Goal: Information Seeking & Learning: Learn about a topic

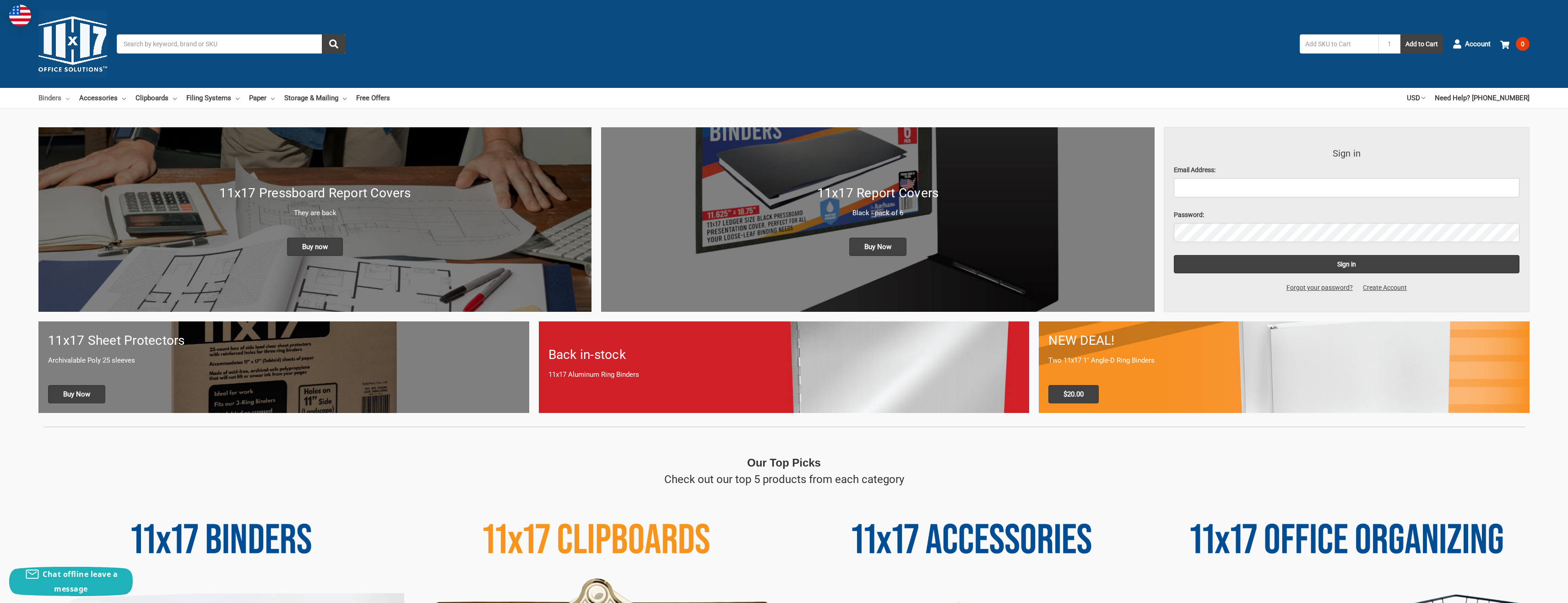
click at [57, 97] on link "Binders" at bounding box center [54, 97] width 31 height 20
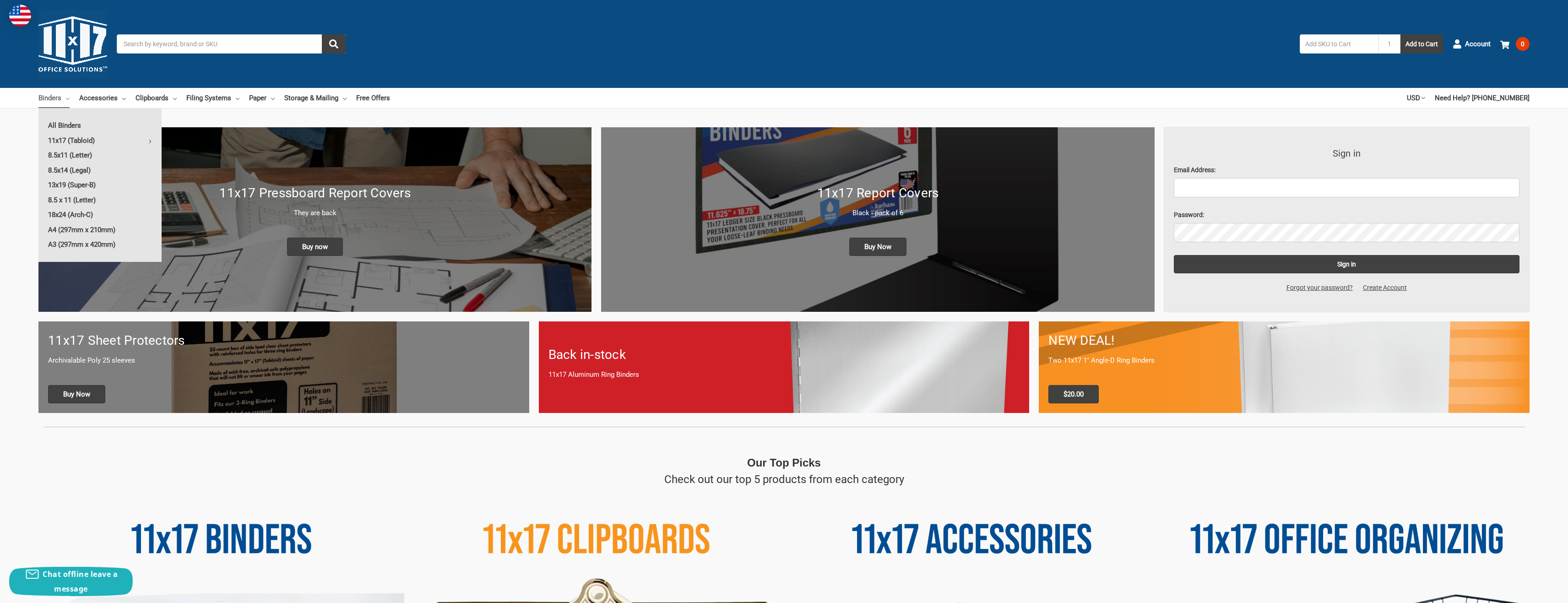
click at [24, 121] on div at bounding box center [784, 122] width 1568 height 9
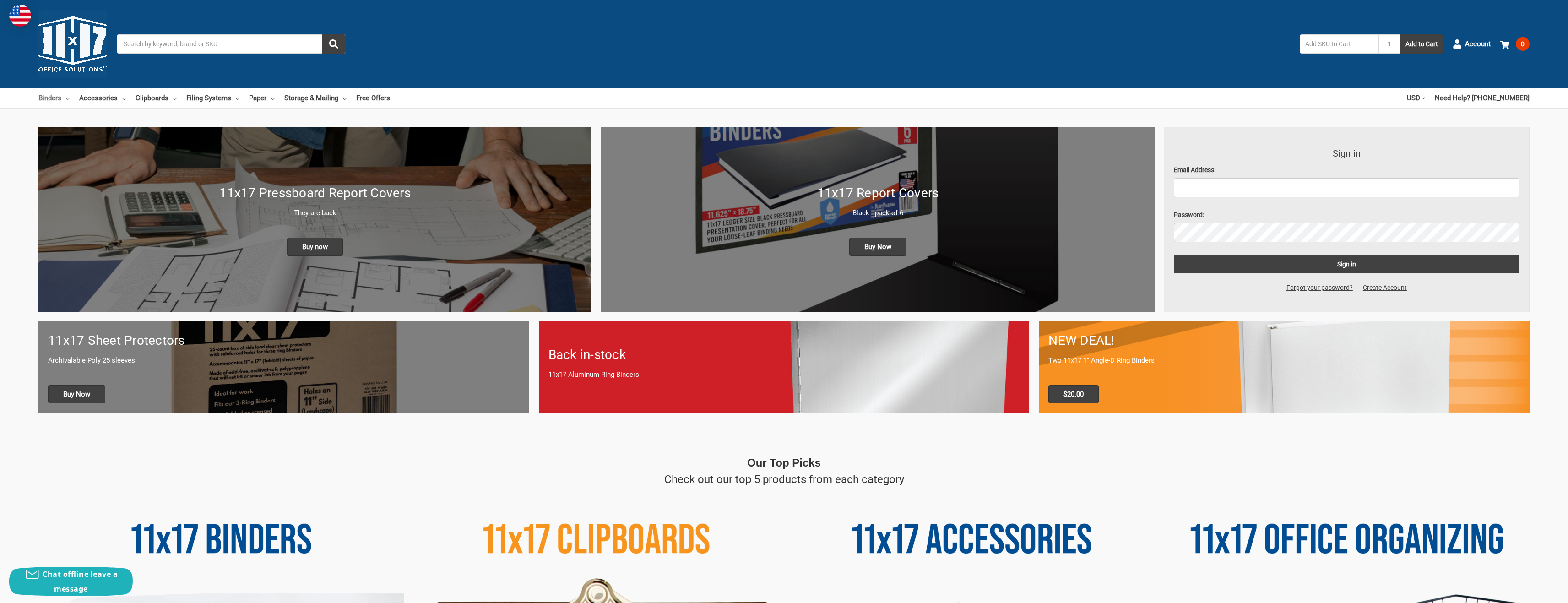
click at [52, 95] on link "Binders" at bounding box center [54, 97] width 31 height 20
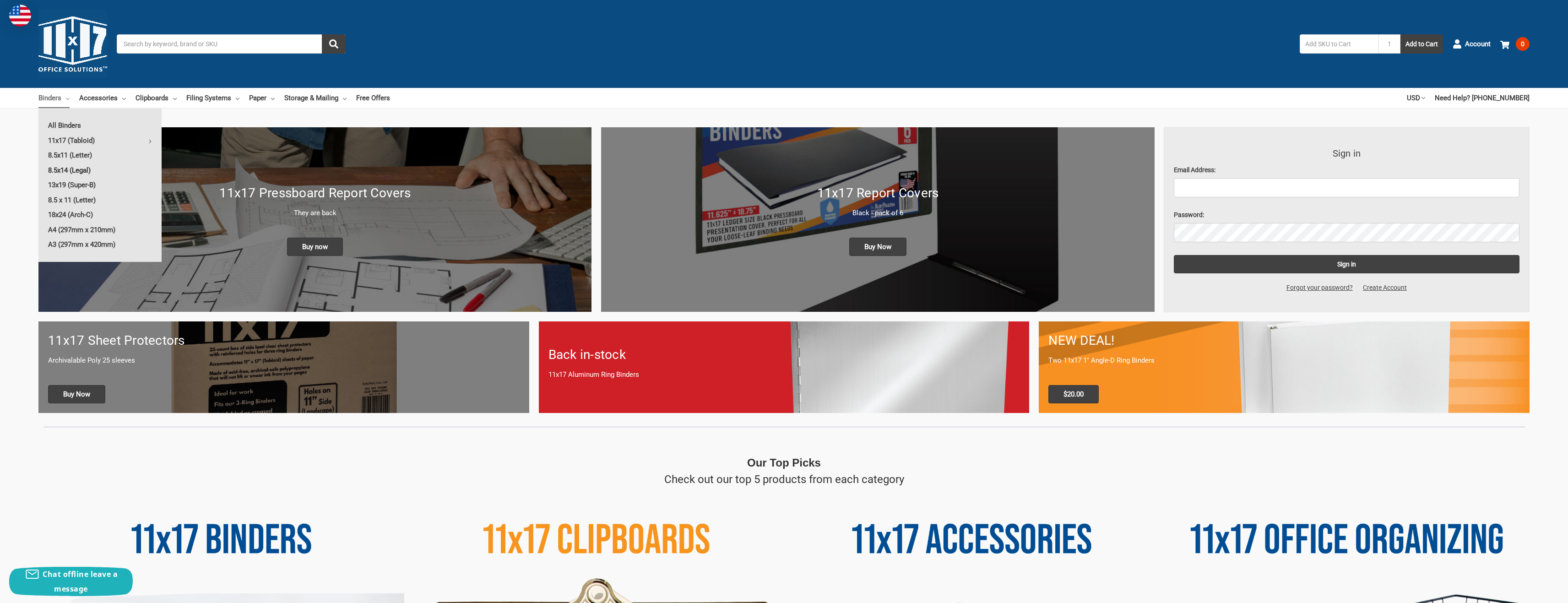
click at [85, 168] on link "8.5x14 (Legal)" at bounding box center [100, 170] width 123 height 15
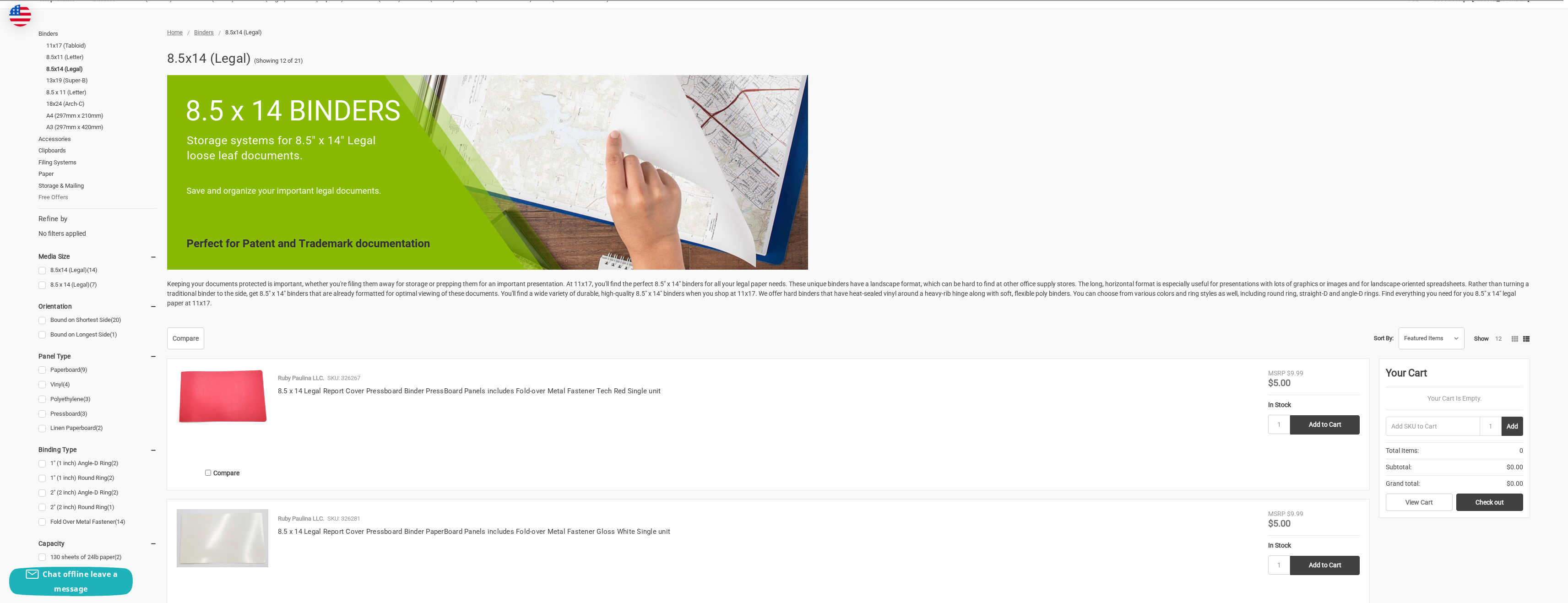
scroll to position [138, 0]
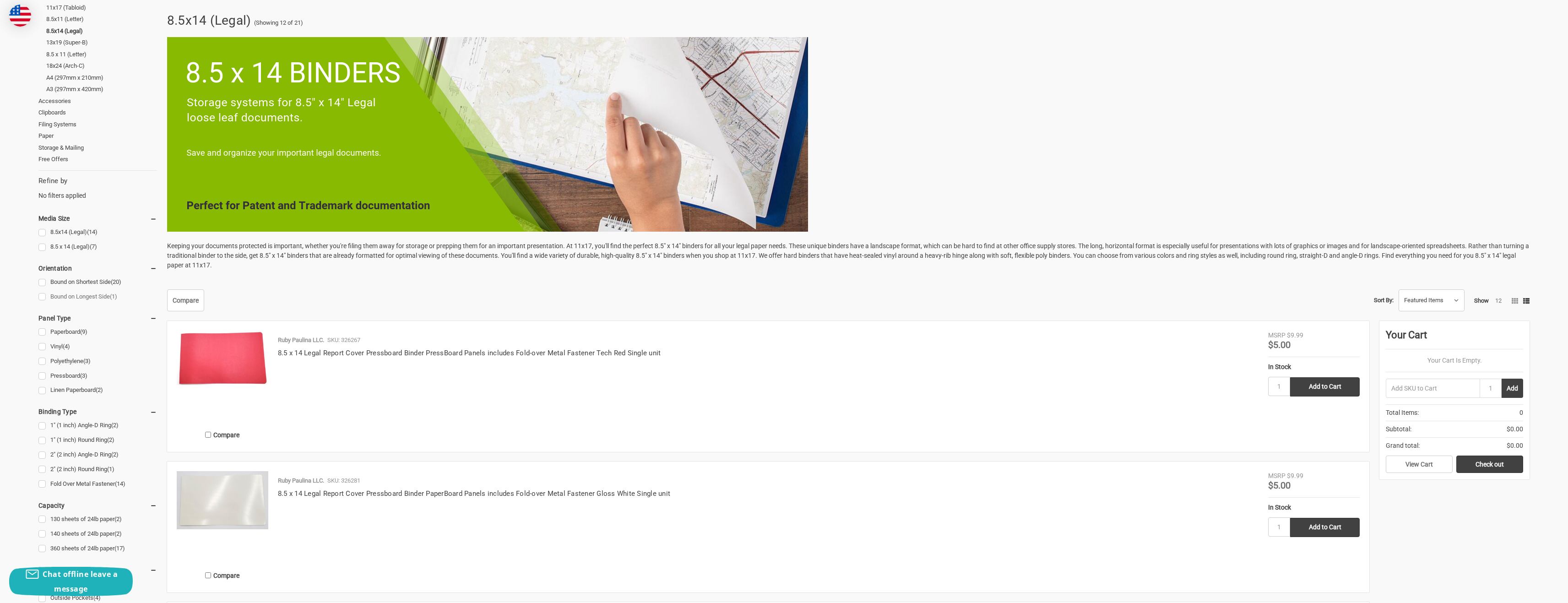
click at [41, 298] on link "Bound on Longest Side (1)" at bounding box center [97, 297] width 119 height 12
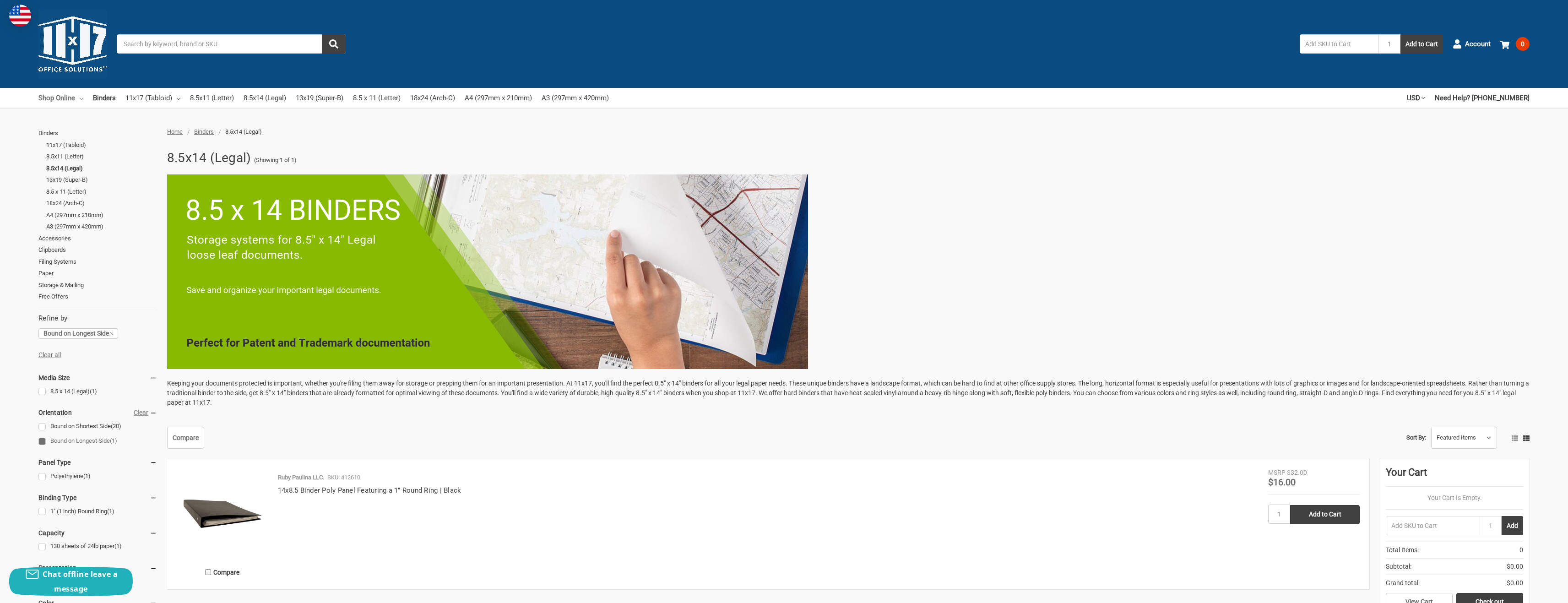
click at [56, 99] on link "Shop Online" at bounding box center [61, 97] width 45 height 20
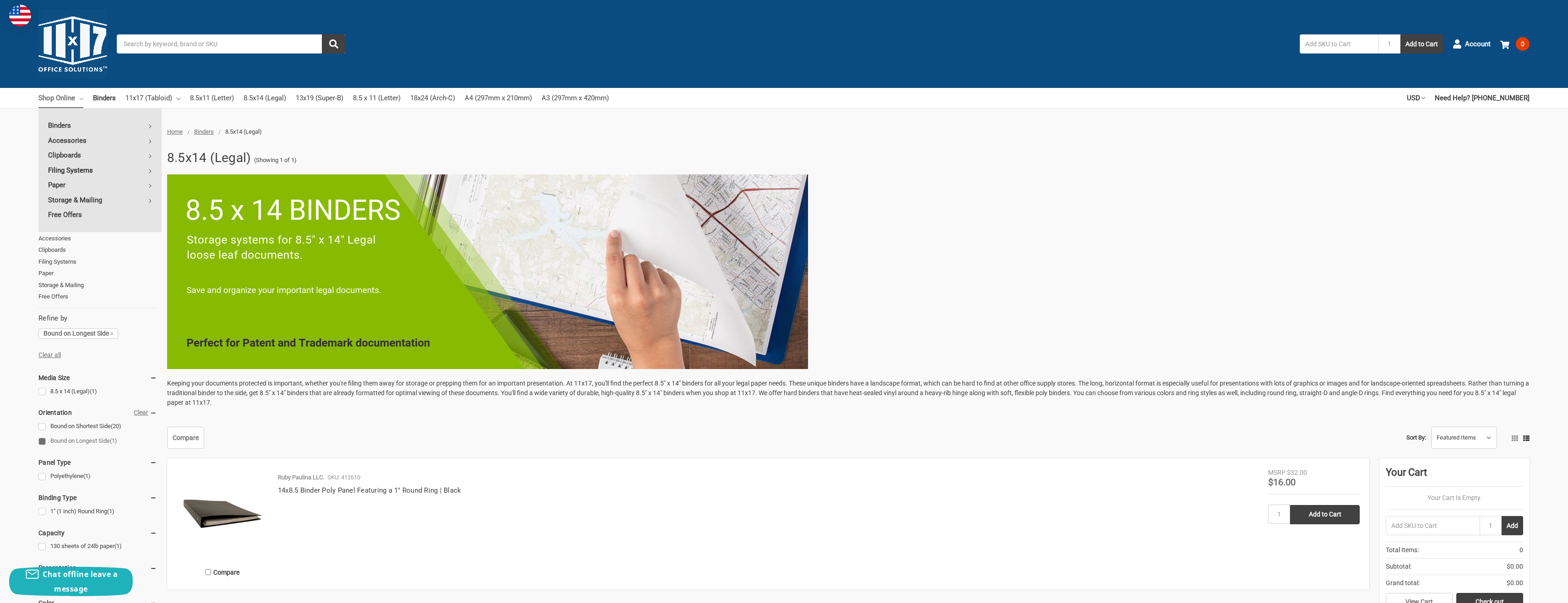
click at [70, 169] on link "Filing Systems" at bounding box center [100, 170] width 123 height 15
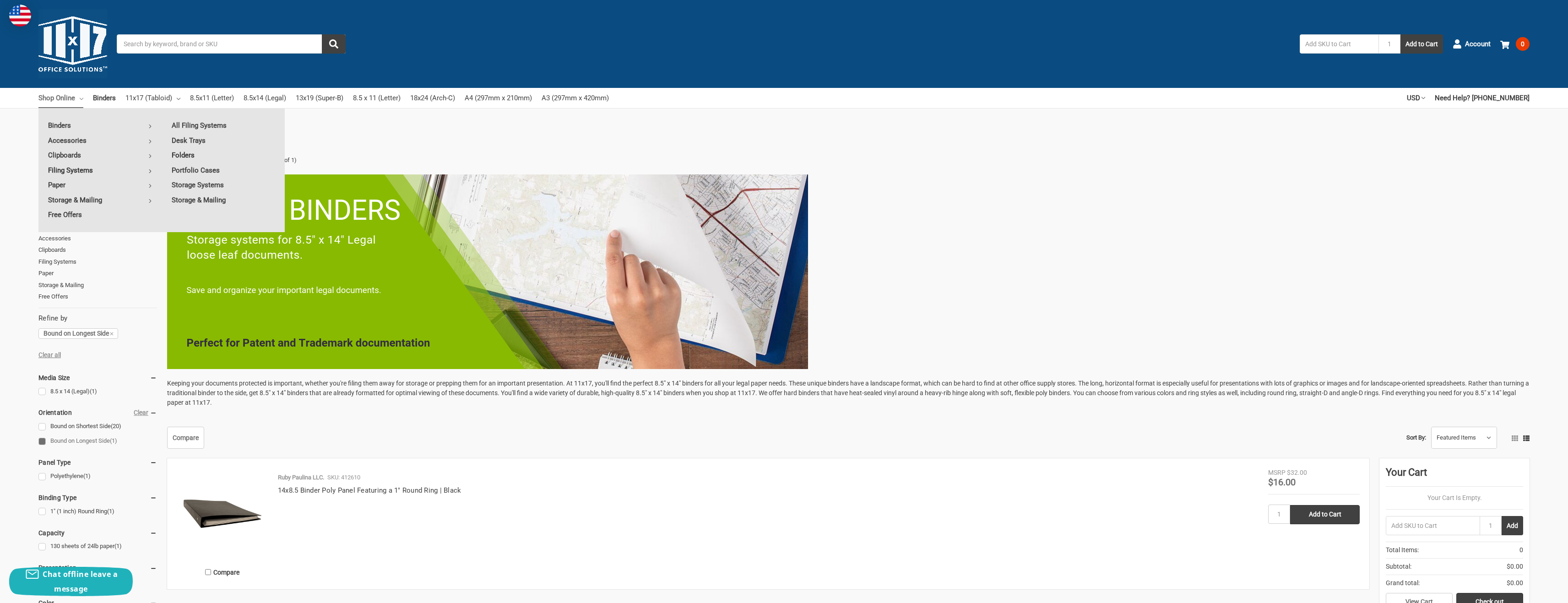
click at [185, 156] on link "Folders" at bounding box center [223, 155] width 123 height 15
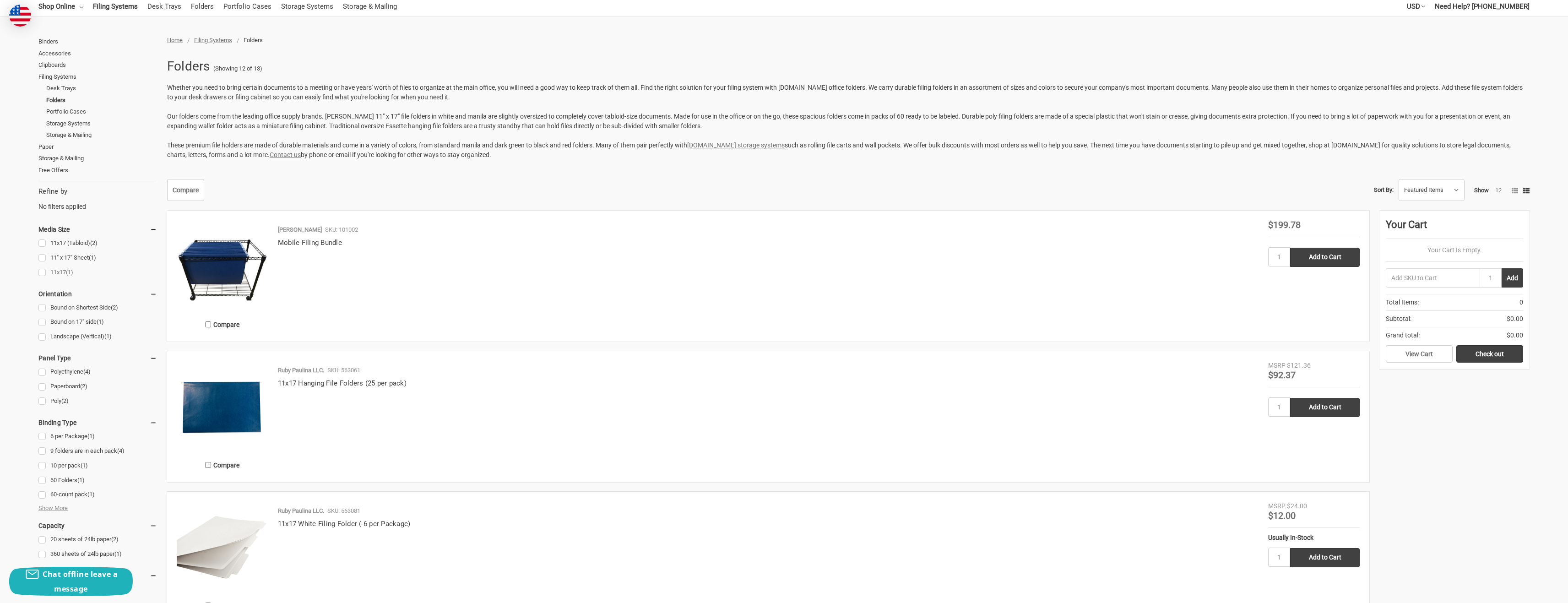
scroll to position [138, 0]
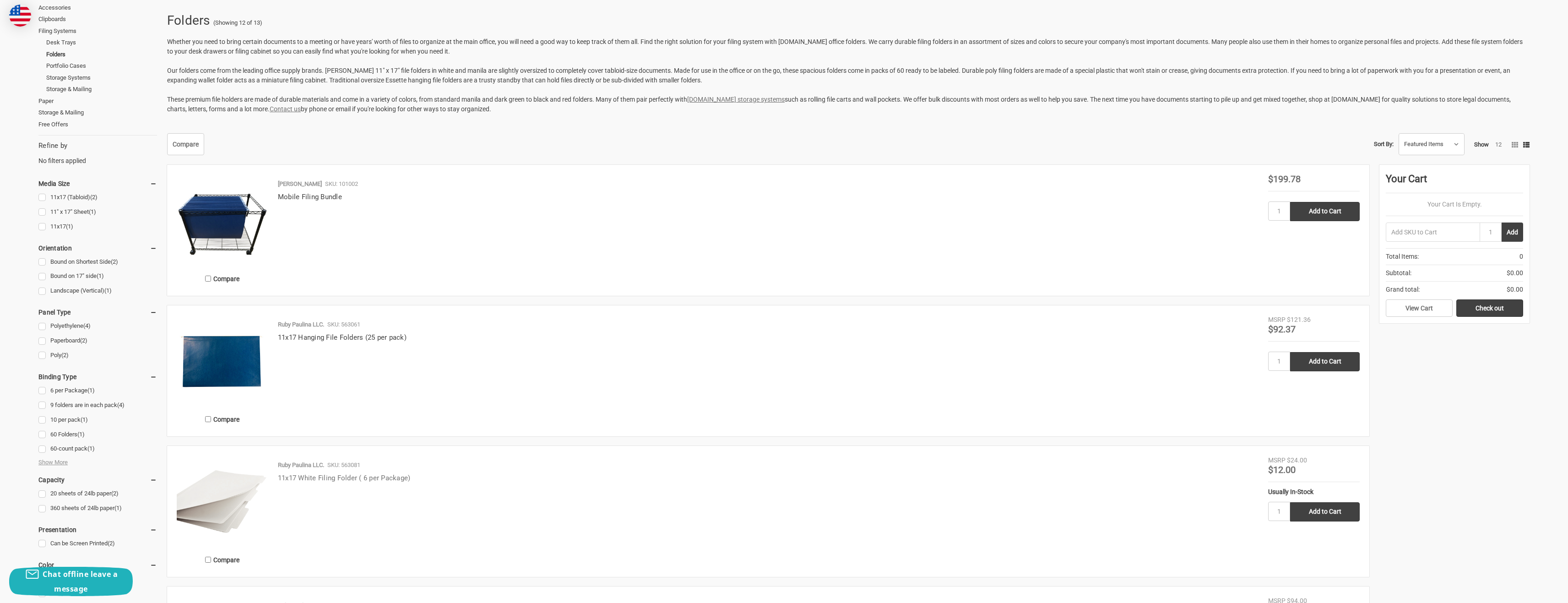
click at [324, 477] on link "11x17 White Filing Folder ( 6 per Package)" at bounding box center [345, 478] width 133 height 9
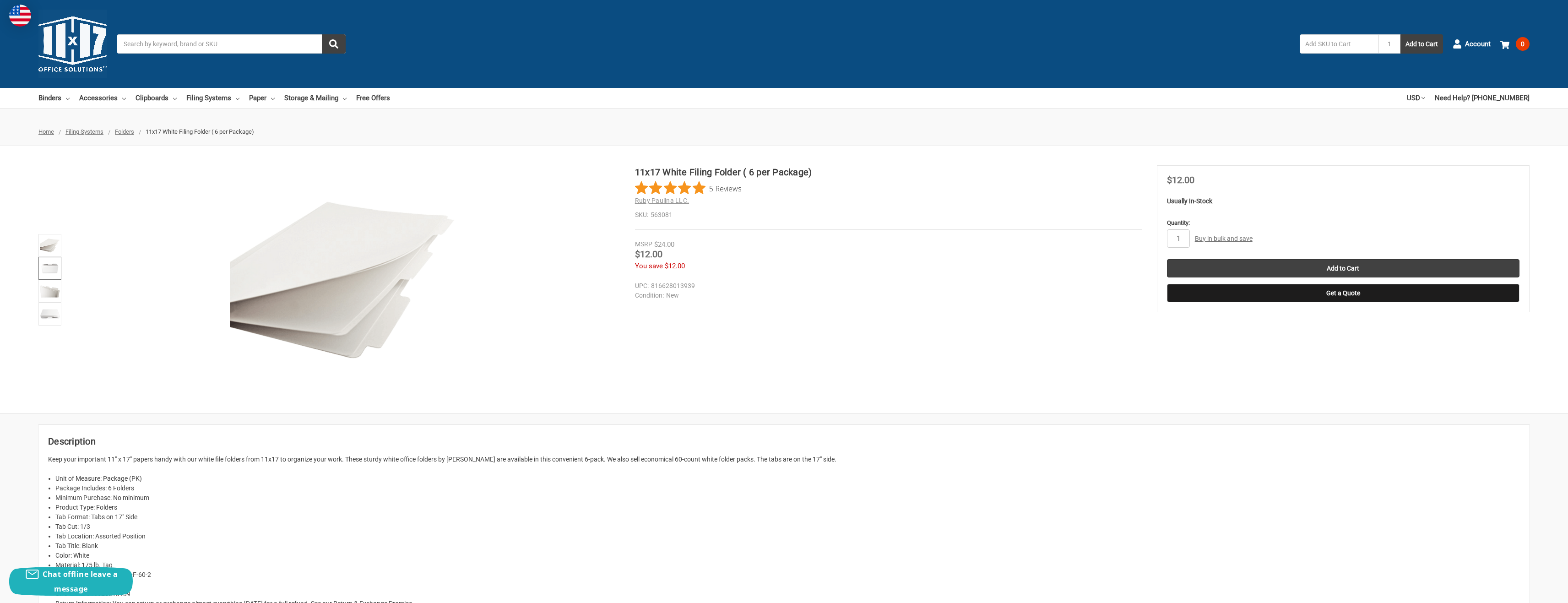
click at [46, 271] on img at bounding box center [49, 268] width 20 height 20
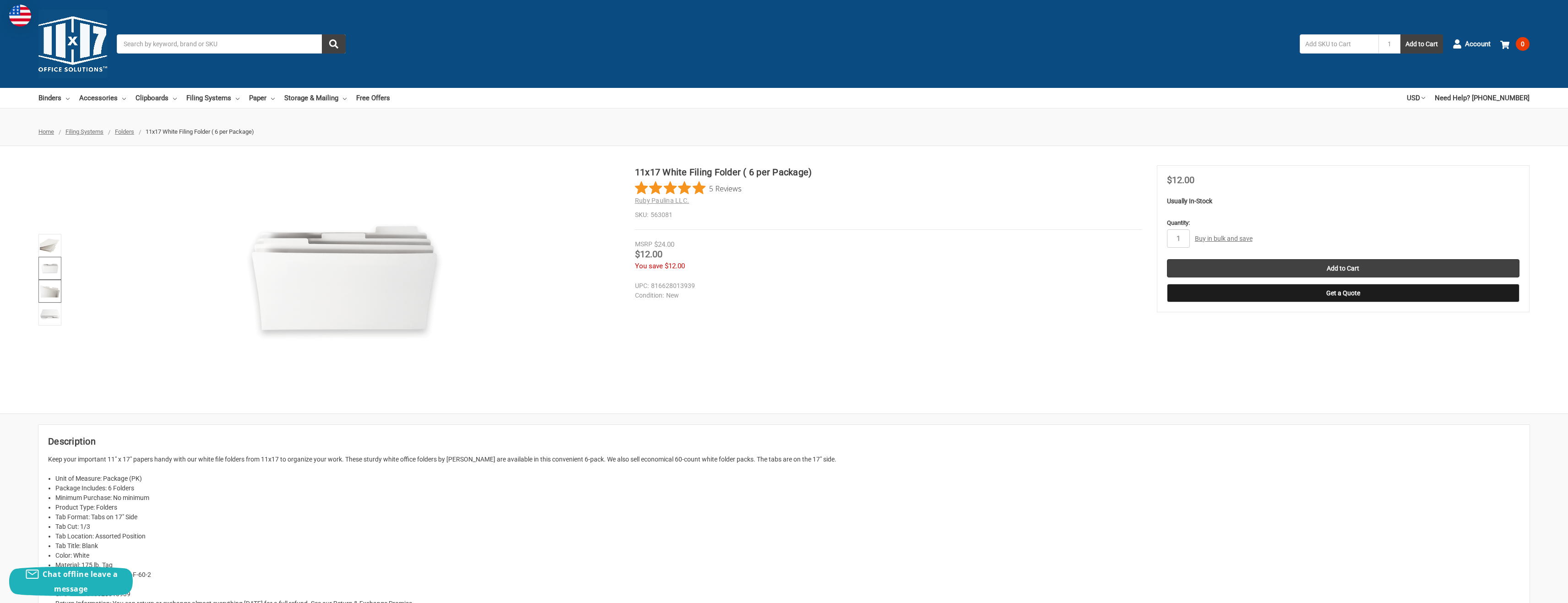
click at [47, 287] on img at bounding box center [49, 291] width 20 height 20
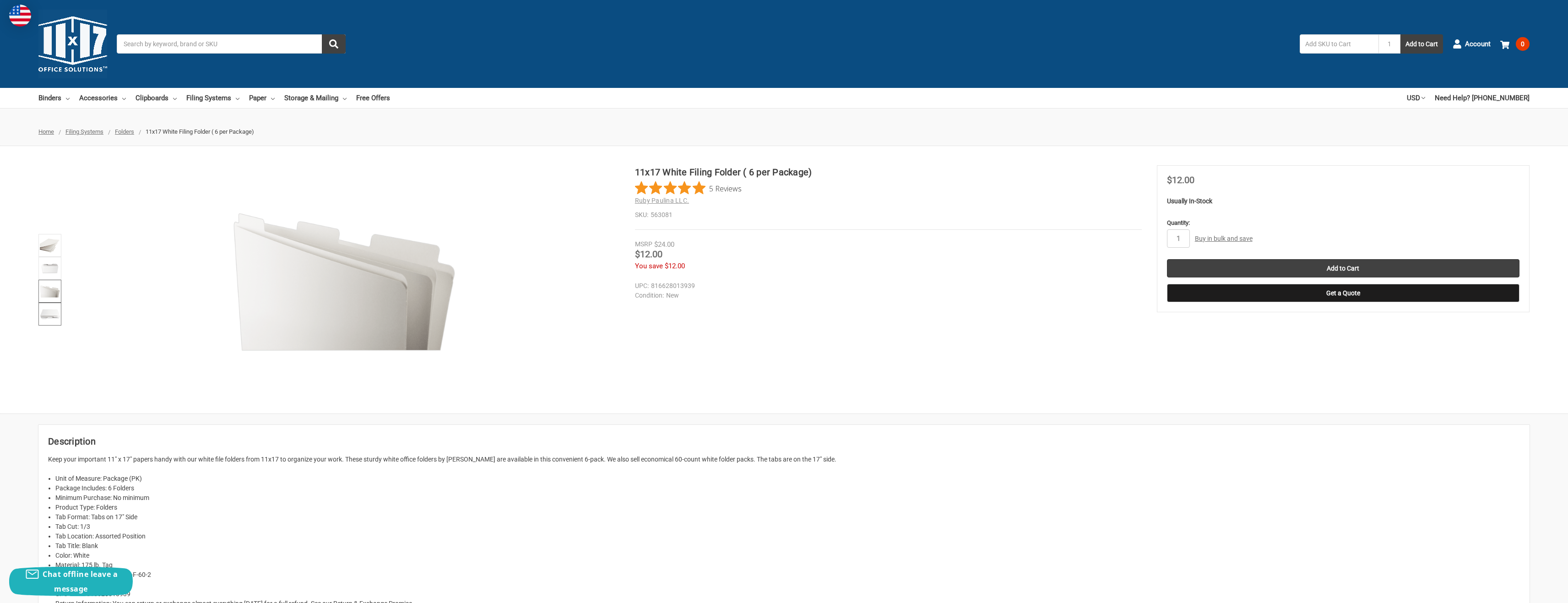
click at [49, 311] on img at bounding box center [49, 313] width 20 height 20
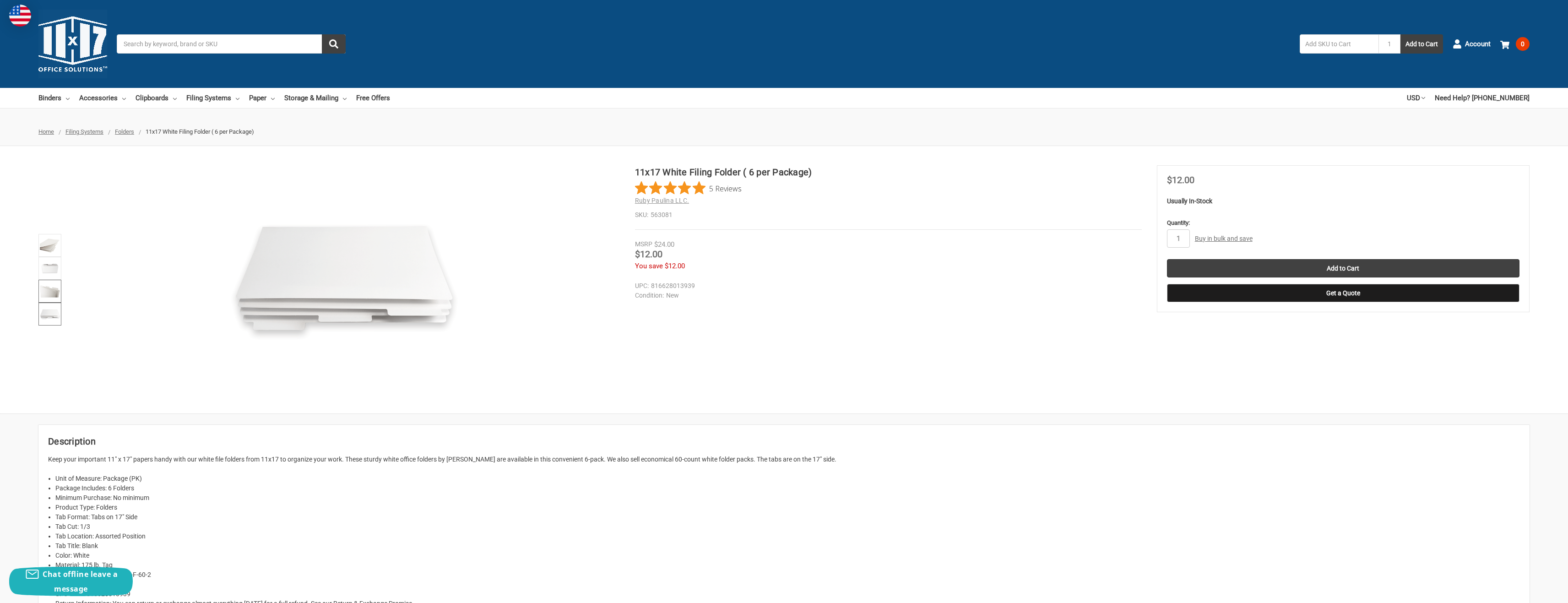
click at [52, 296] on img at bounding box center [49, 291] width 20 height 20
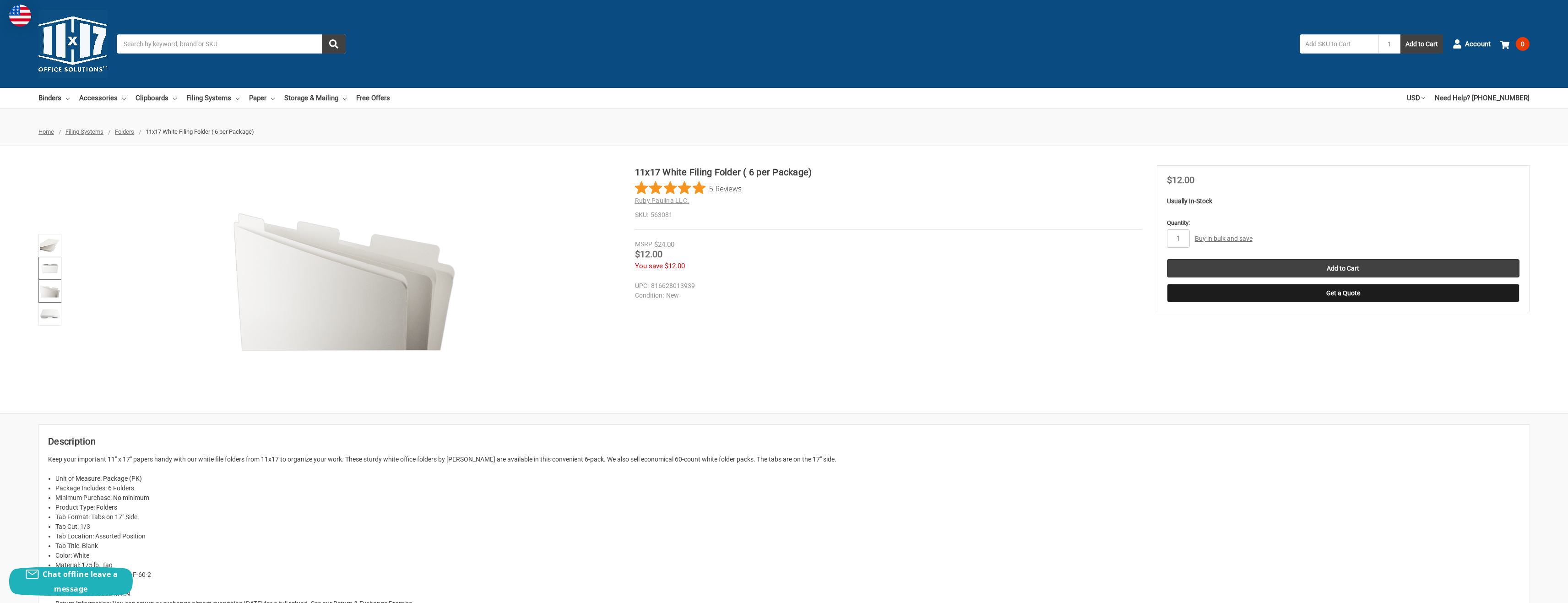
click at [54, 274] on img at bounding box center [49, 268] width 20 height 20
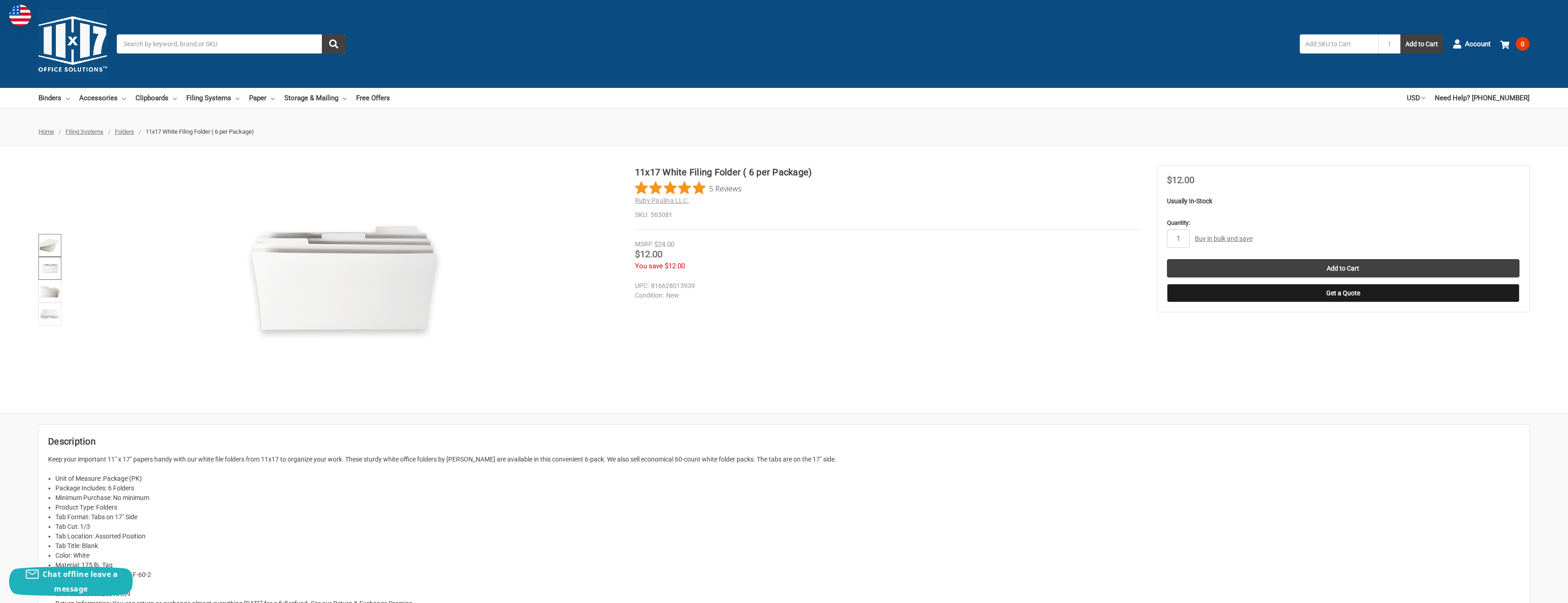
click at [52, 253] on img at bounding box center [49, 245] width 20 height 20
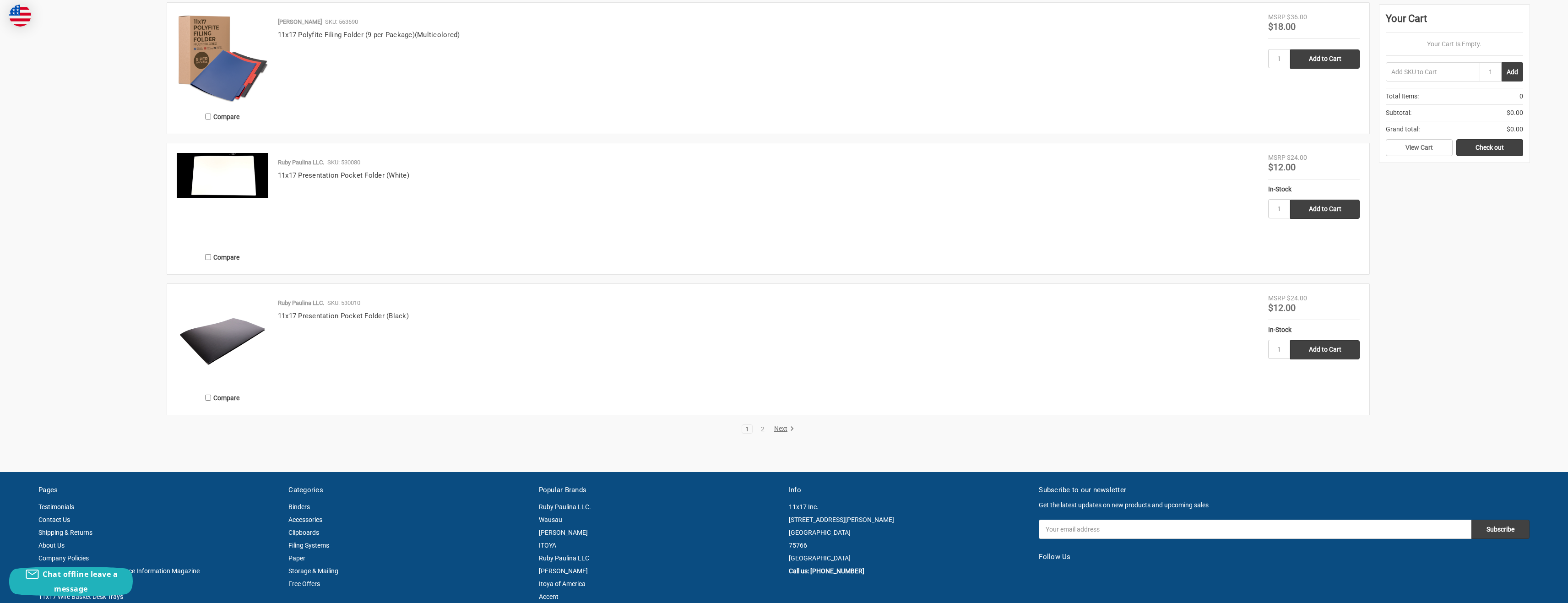
scroll to position [1602, 0]
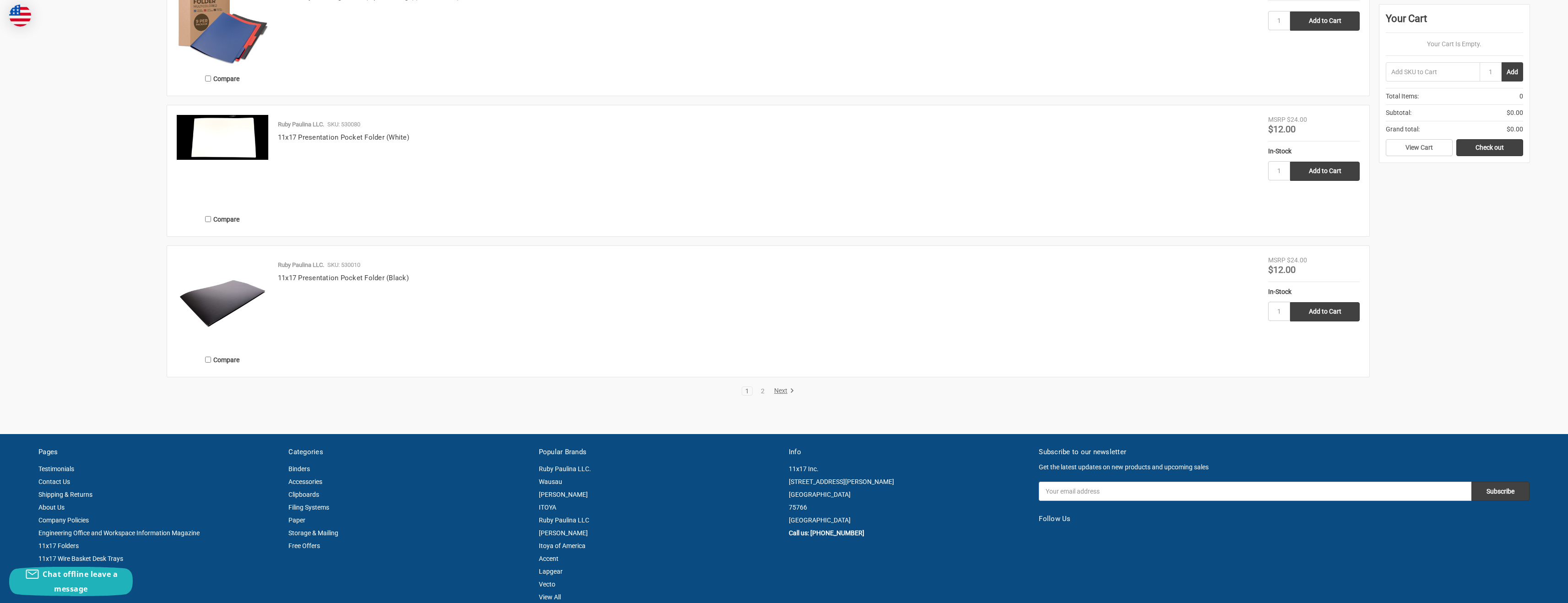
click at [782, 391] on link "Next" at bounding box center [783, 391] width 23 height 9
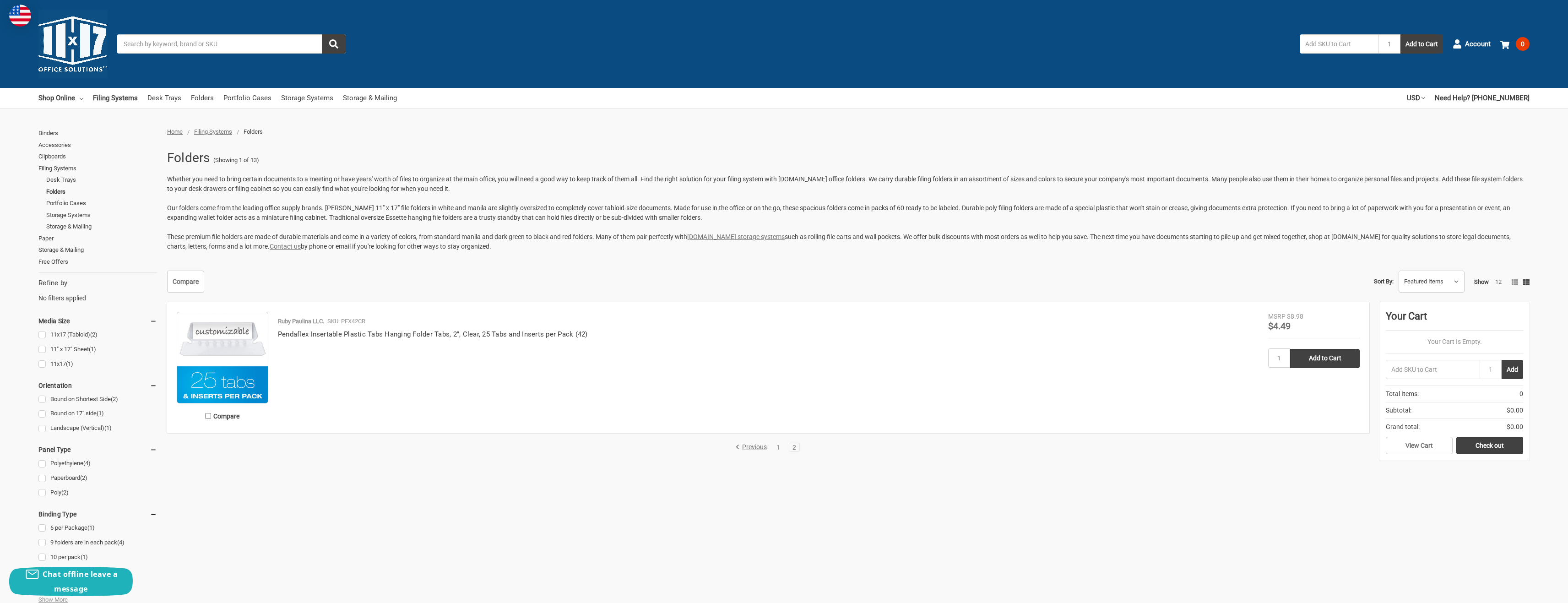
click at [747, 447] on link "Previous" at bounding box center [752, 447] width 35 height 9
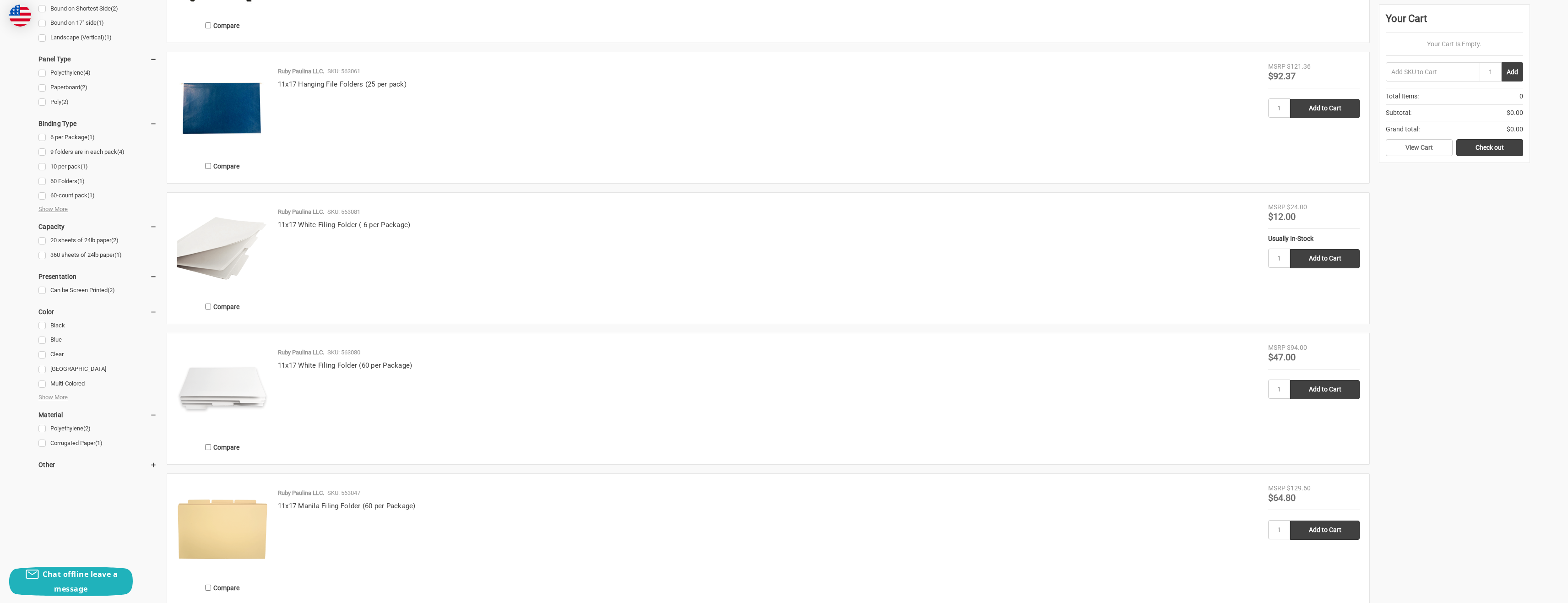
scroll to position [412, 0]
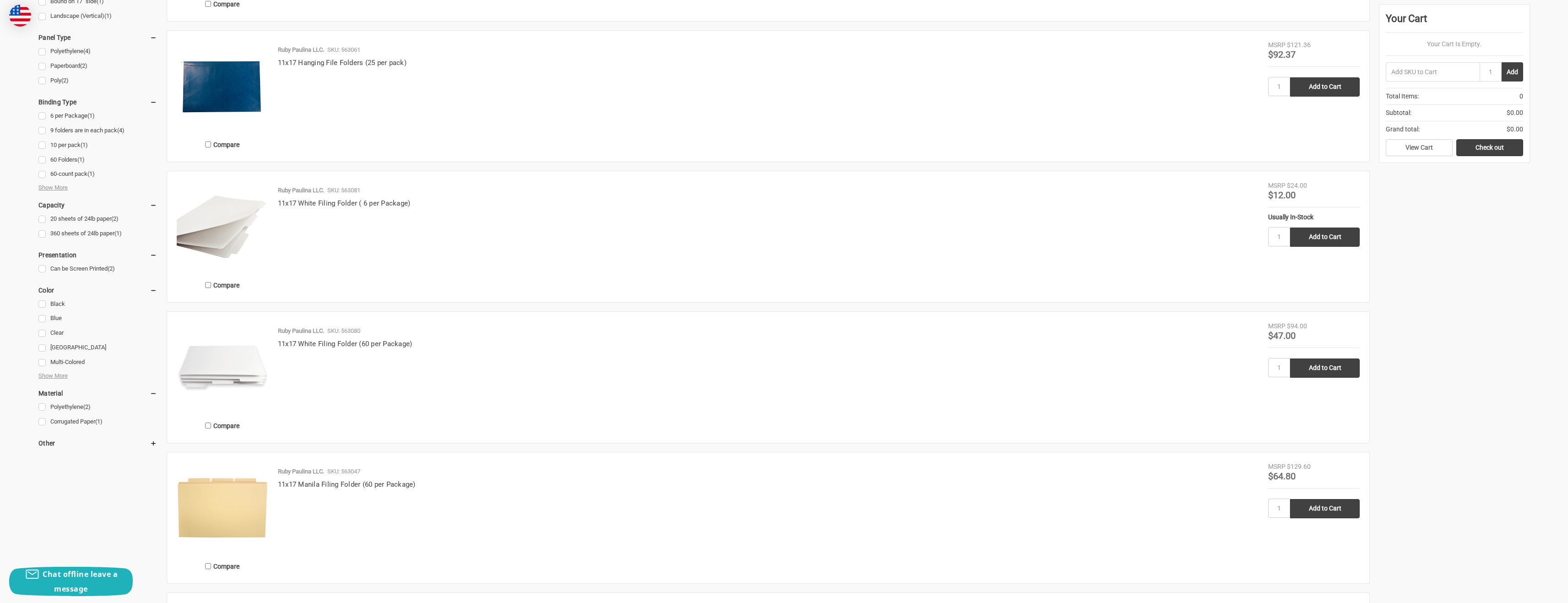
click at [150, 442] on icon at bounding box center [153, 443] width 7 height 7
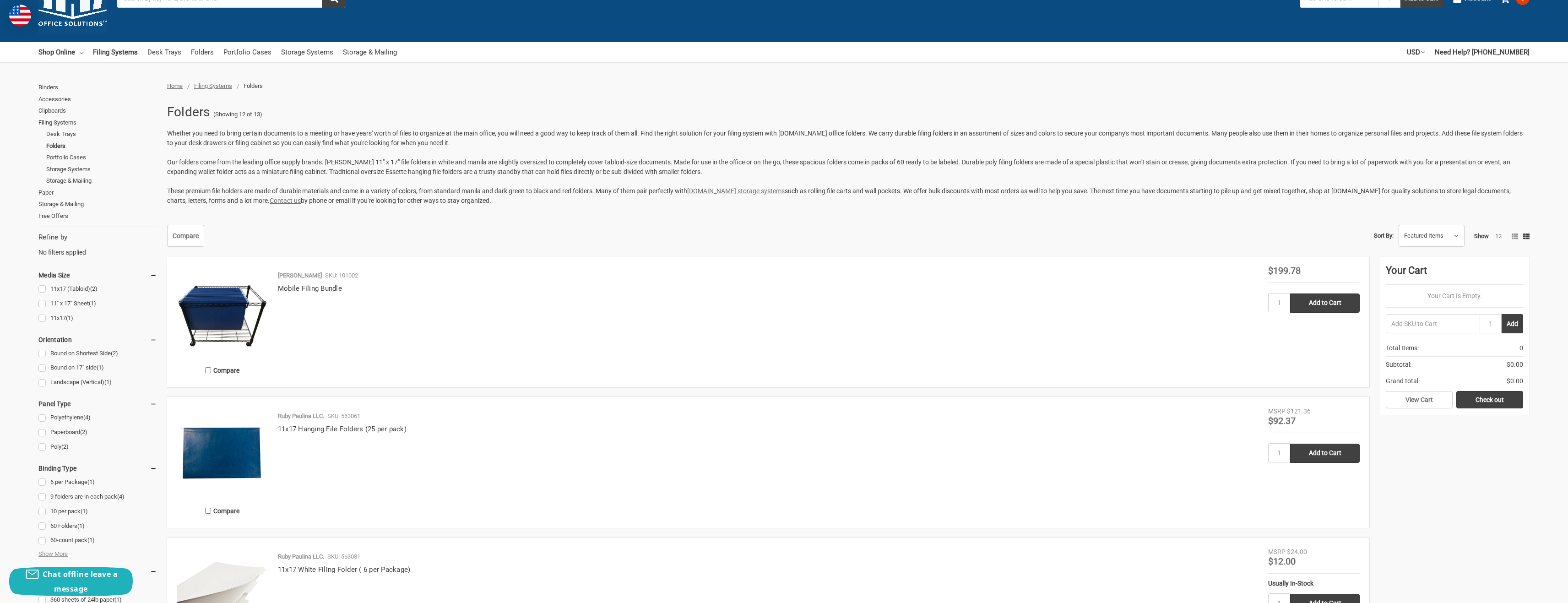
scroll to position [0, 0]
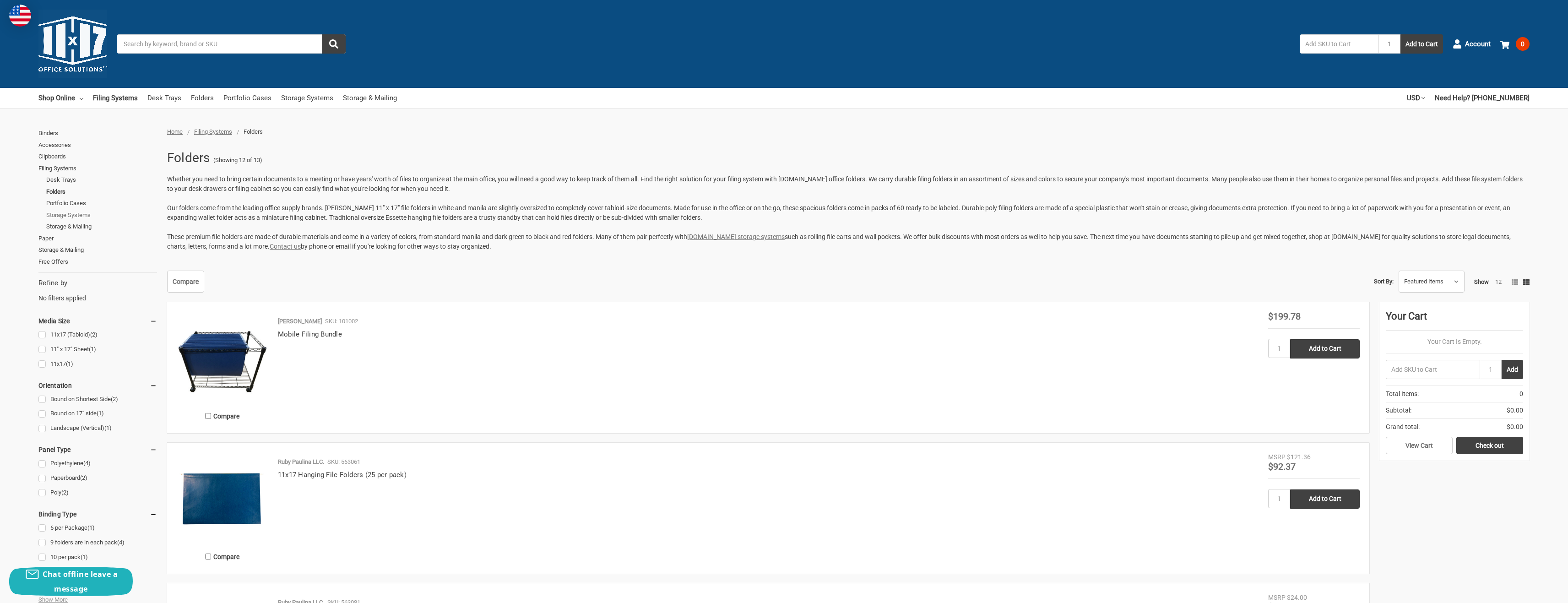
click at [54, 214] on link "Storage Systems" at bounding box center [102, 215] width 111 height 12
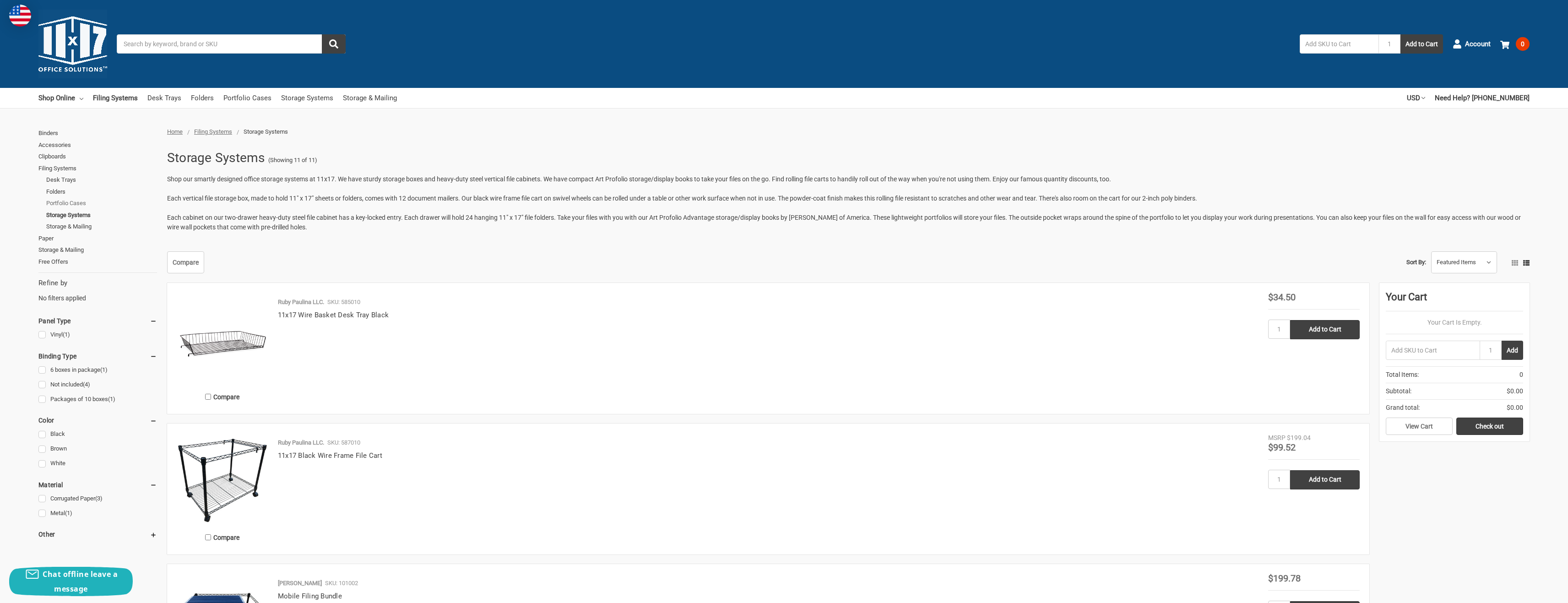
click at [78, 203] on link "Portfolio Cases" at bounding box center [102, 203] width 111 height 12
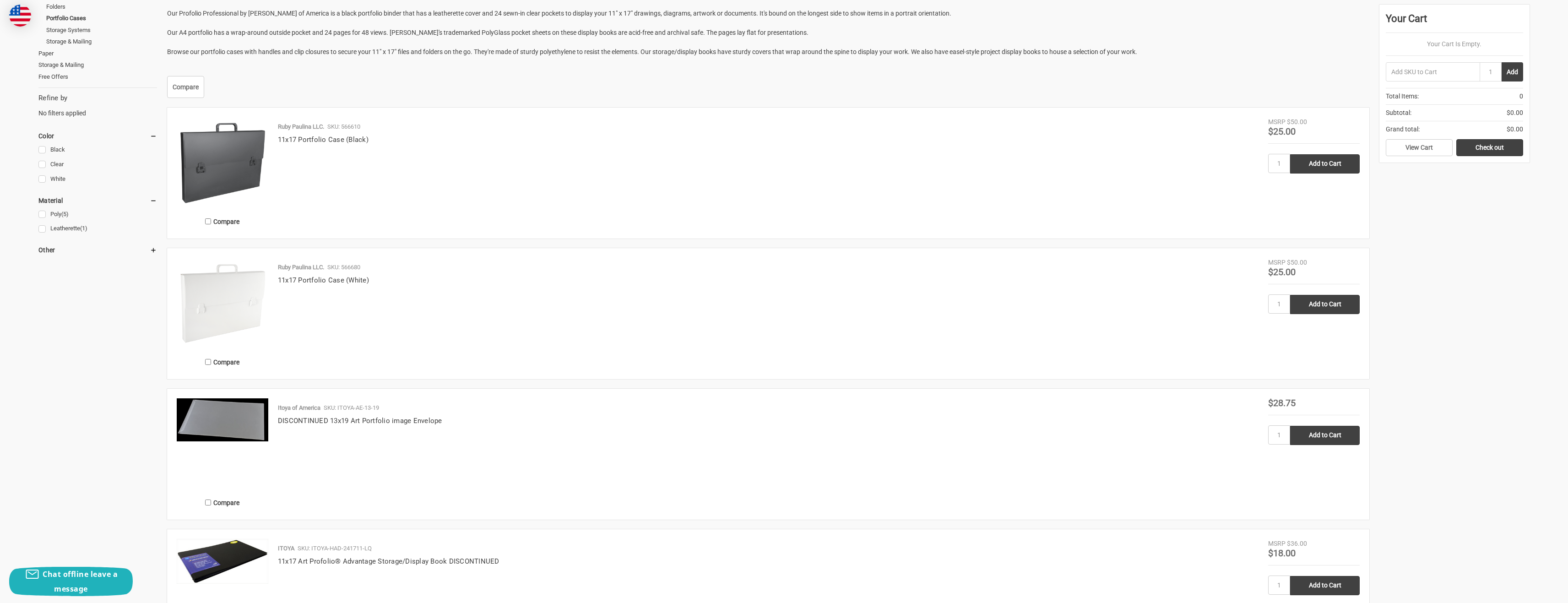
scroll to position [183, 0]
